Goal: Task Accomplishment & Management: Use online tool/utility

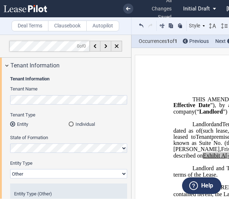
select select "Other"
select select "tenant"
select select "number:5"
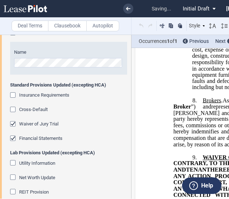
scroll to position [1515, 0]
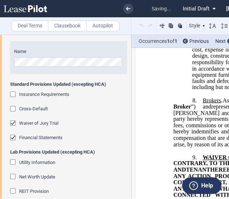
click at [13, 95] on div "Insurance Requirements" at bounding box center [13, 95] width 7 height 7
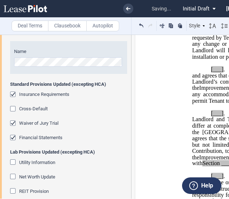
scroll to position [2192, 0]
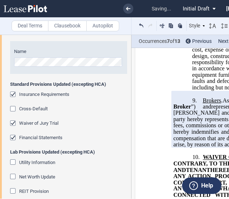
click at [11, 106] on div "Cross-Default" at bounding box center [13, 109] width 7 height 7
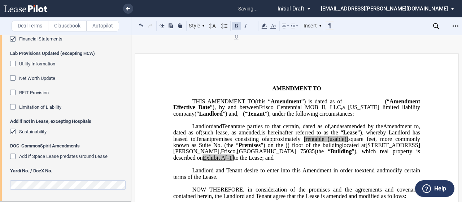
scroll to position [0, 0]
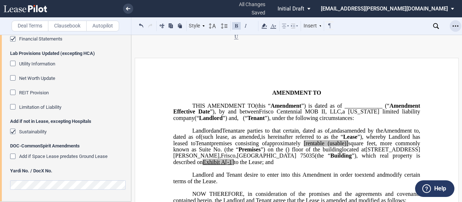
click at [228, 29] on icon "Open Lease options menu" at bounding box center [456, 26] width 6 height 6
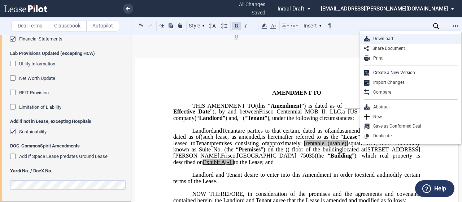
click at [228, 36] on div "Download" at bounding box center [414, 39] width 88 height 6
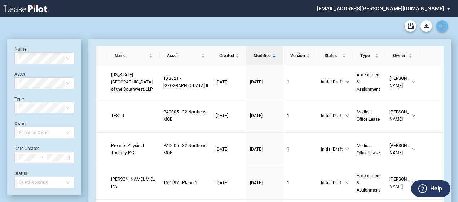
click at [443, 29] on icon "Create new document" at bounding box center [442, 26] width 6 height 6
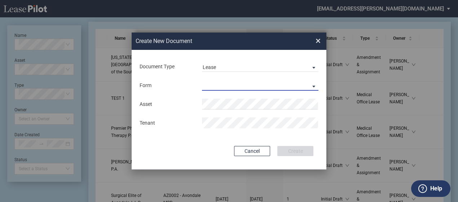
click at [283, 88] on md-select "Medical Office Lease Scottsdale Lease Louisville Lease [GEOGRAPHIC_DATA] [GEOGR…" at bounding box center [260, 85] width 117 height 11
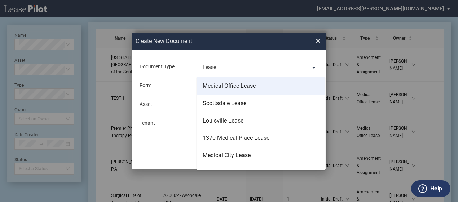
click at [280, 88] on md-option "Medical Office Lease" at bounding box center [261, 85] width 128 height 17
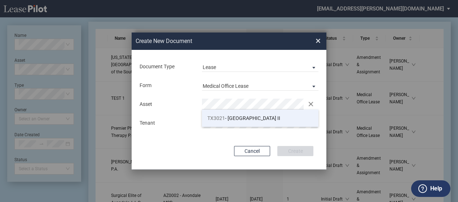
click at [257, 120] on span "TX3021 - [GEOGRAPHIC_DATA] II" at bounding box center [244, 118] width 73 height 6
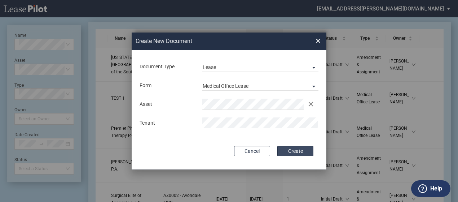
click at [293, 153] on button "Create" at bounding box center [296, 151] width 36 height 10
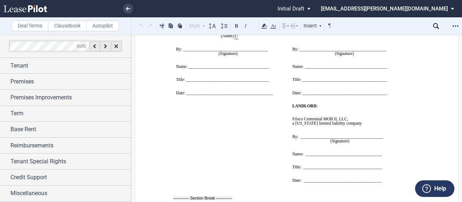
scroll to position [6627, 0]
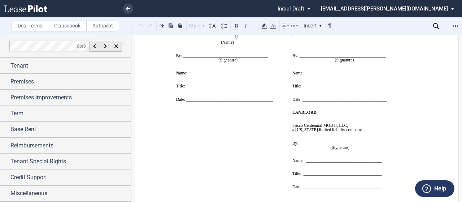
drag, startPoint x: 382, startPoint y: 165, endPoint x: 247, endPoint y: 73, distance: 163.3
